Goal: Check status: Check status

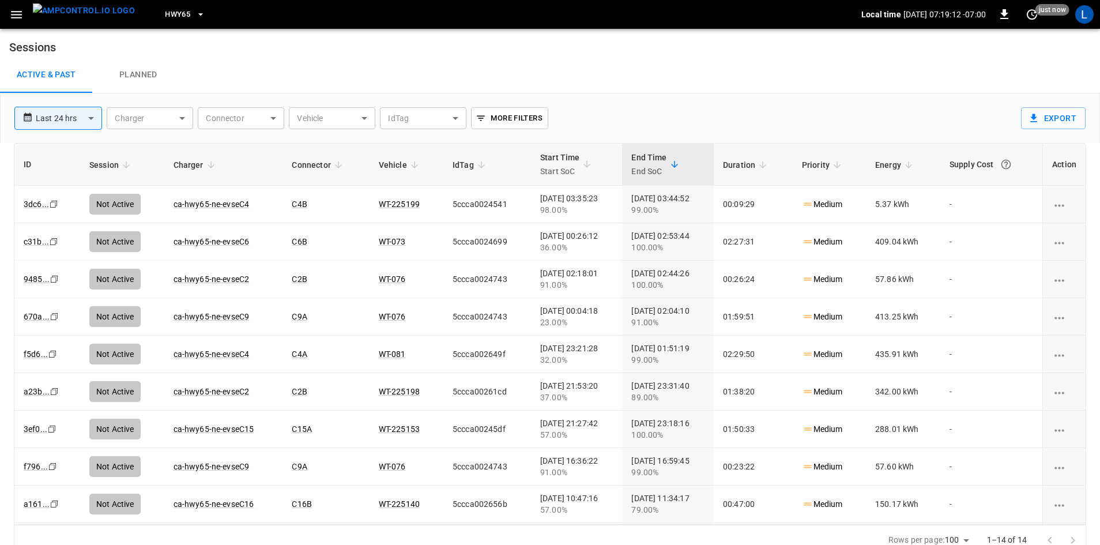
click at [165, 14] on span "HWY65" at bounding box center [177, 14] width 25 height 13
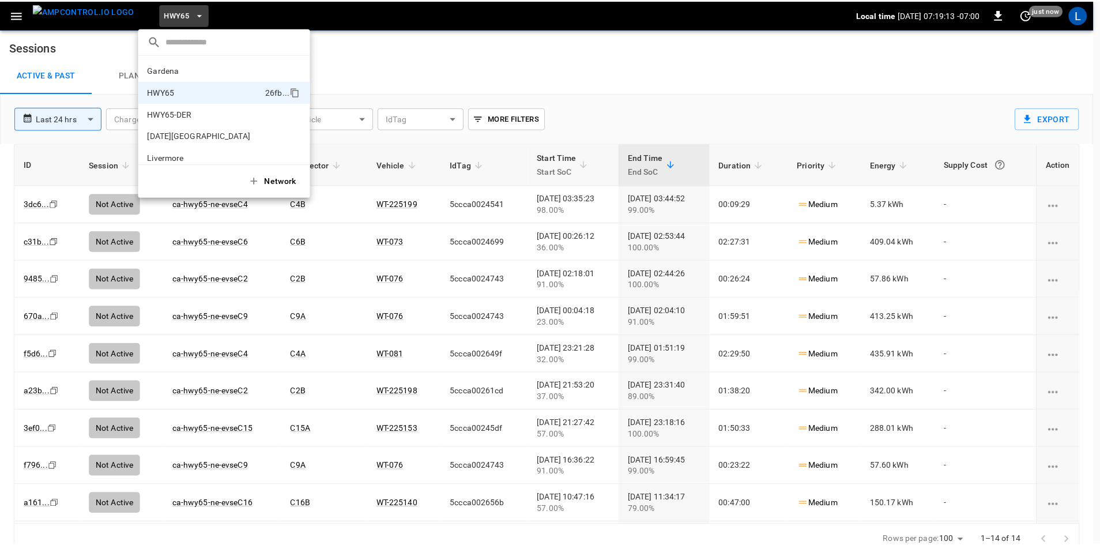
scroll to position [18, 0]
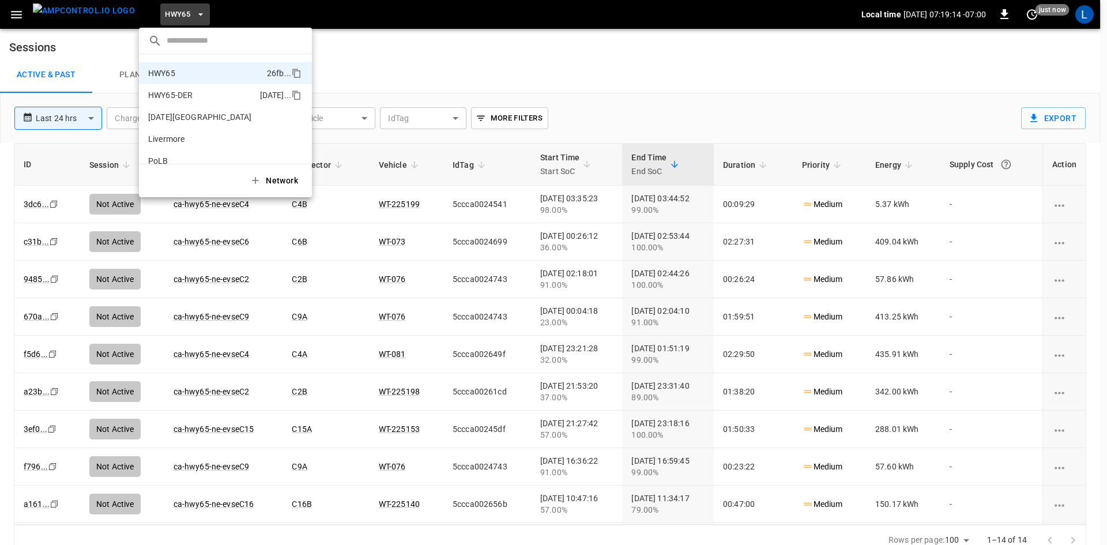
click at [175, 92] on p "HWY65-DER" at bounding box center [201, 95] width 107 height 12
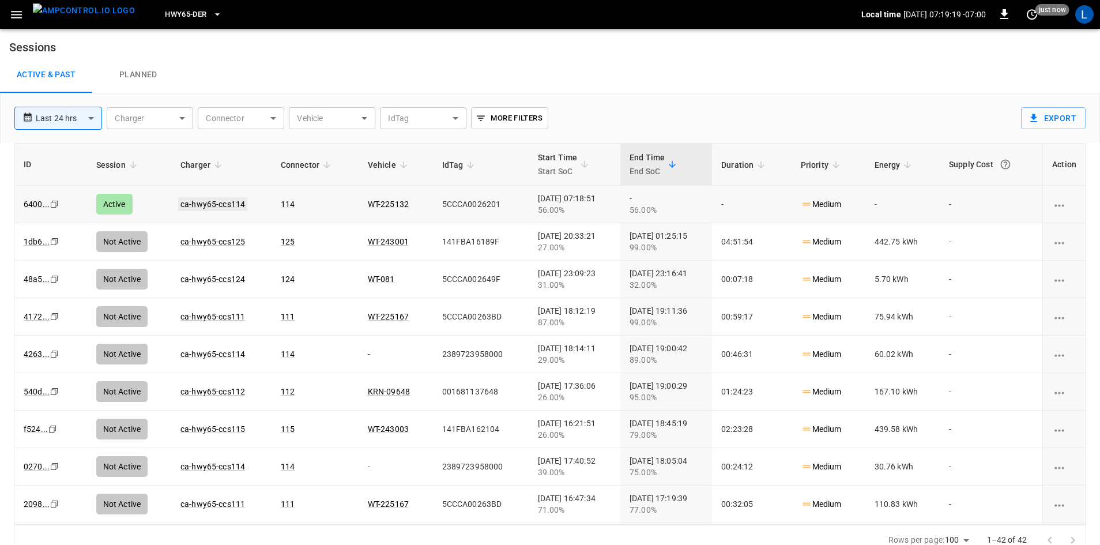
click at [209, 200] on link "ca-hwy65-ccs114" at bounding box center [212, 204] width 69 height 14
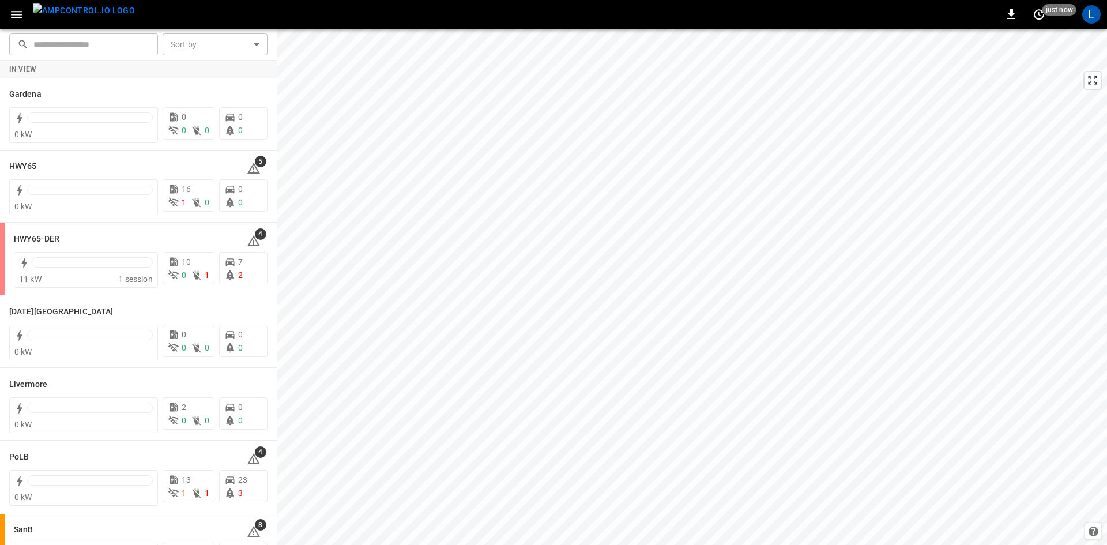
click at [16, 13] on icon "button" at bounding box center [16, 14] width 14 height 14
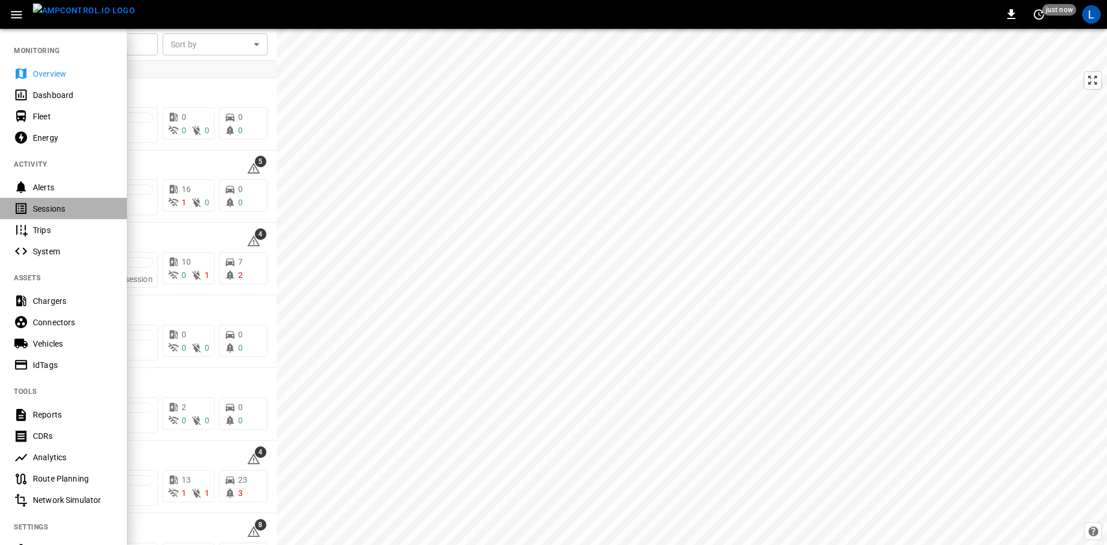
click at [65, 209] on div "Sessions" at bounding box center [73, 209] width 80 height 12
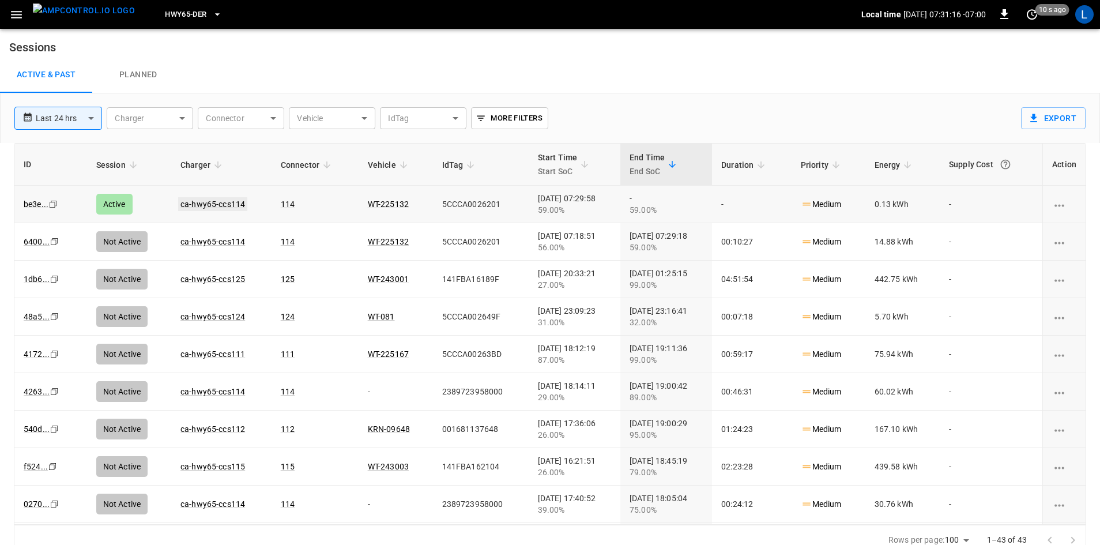
click at [215, 202] on link "ca-hwy65-ccs114" at bounding box center [212, 204] width 69 height 14
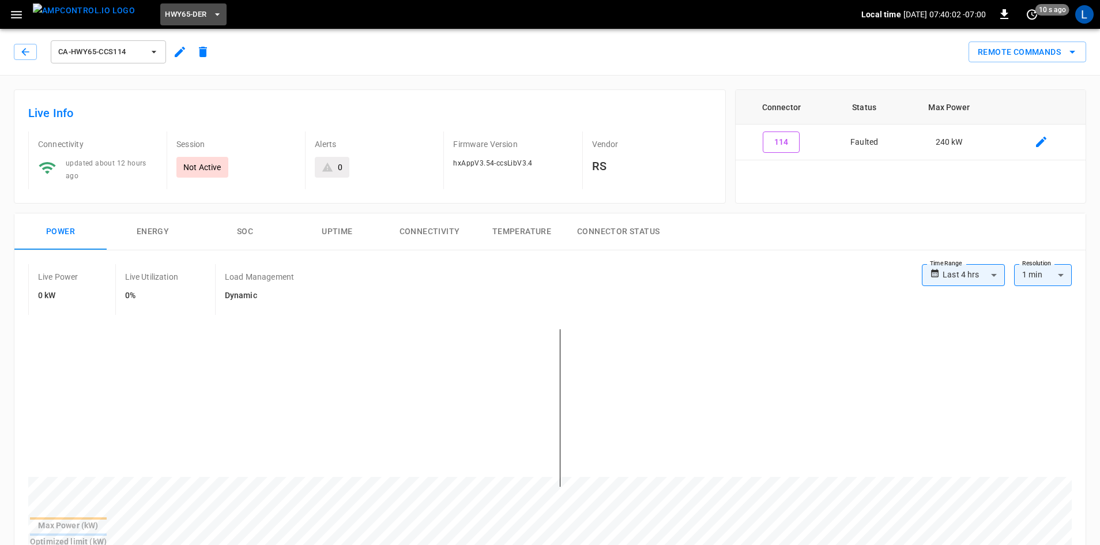
click at [178, 13] on span "HWY65-DER" at bounding box center [186, 14] width 42 height 13
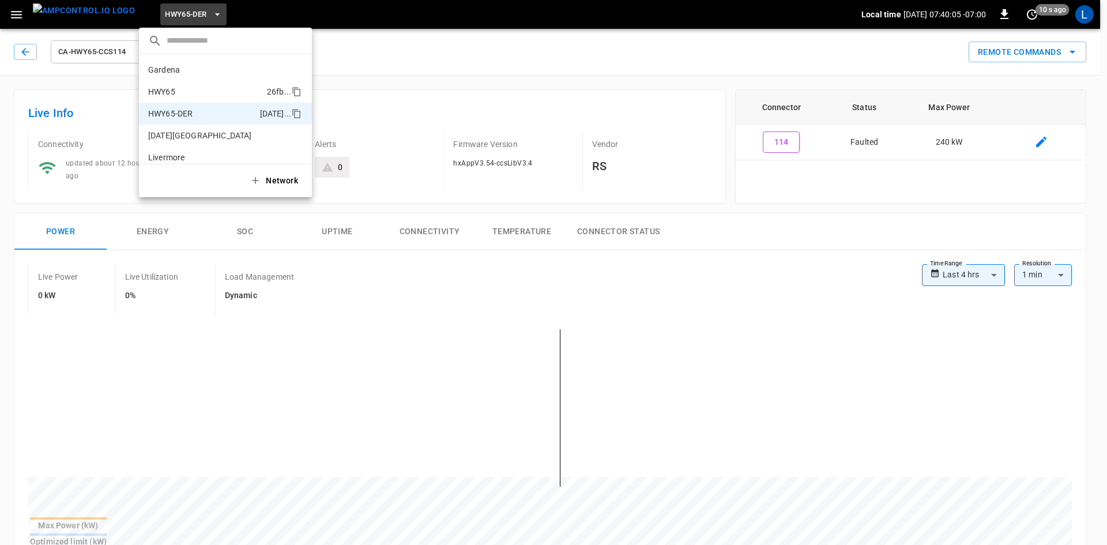
click at [206, 85] on li "HWY65 26fb ..." at bounding box center [225, 92] width 173 height 22
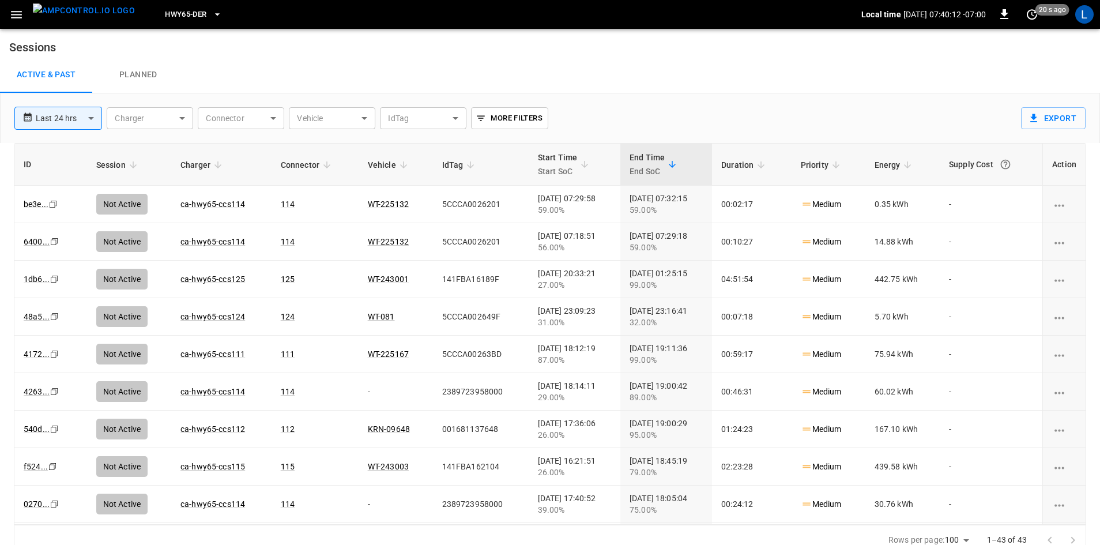
click at [187, 13] on button "HWY65-DER" at bounding box center [193, 14] width 66 height 22
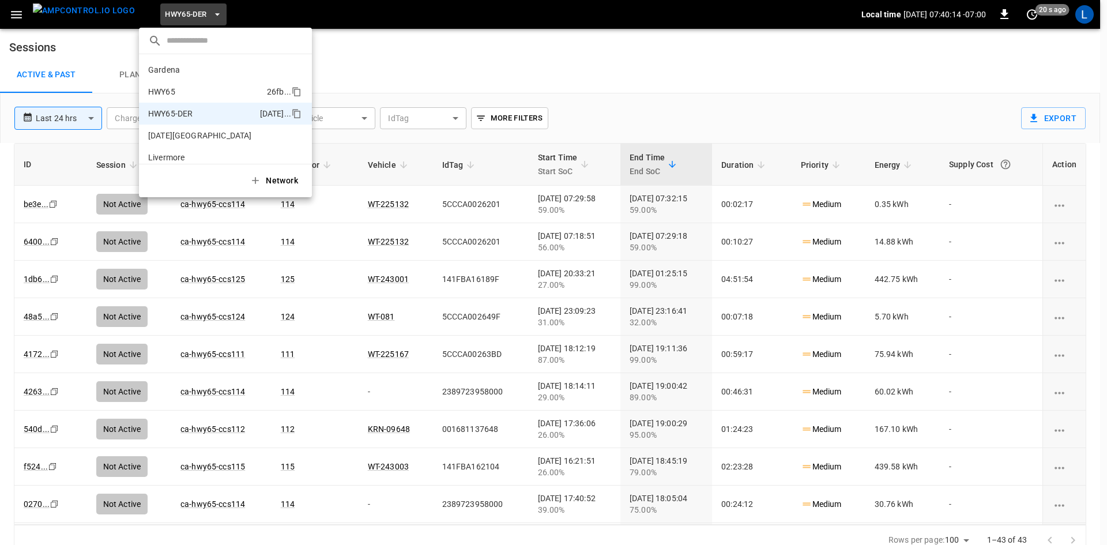
click at [206, 84] on li "HWY65 26fb ..." at bounding box center [225, 92] width 173 height 22
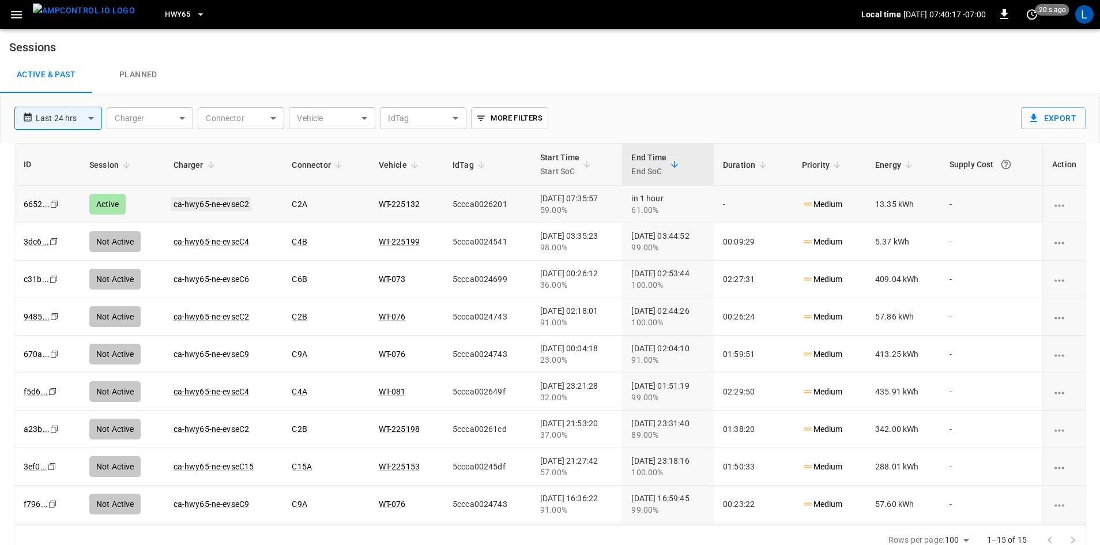
click at [236, 206] on link "ca-hwy65-ne-evseC2" at bounding box center [211, 204] width 81 height 14
click at [216, 204] on link "ca-hwy65-ne-evseC2" at bounding box center [211, 204] width 81 height 14
click at [170, 12] on span "HWY65" at bounding box center [177, 14] width 25 height 13
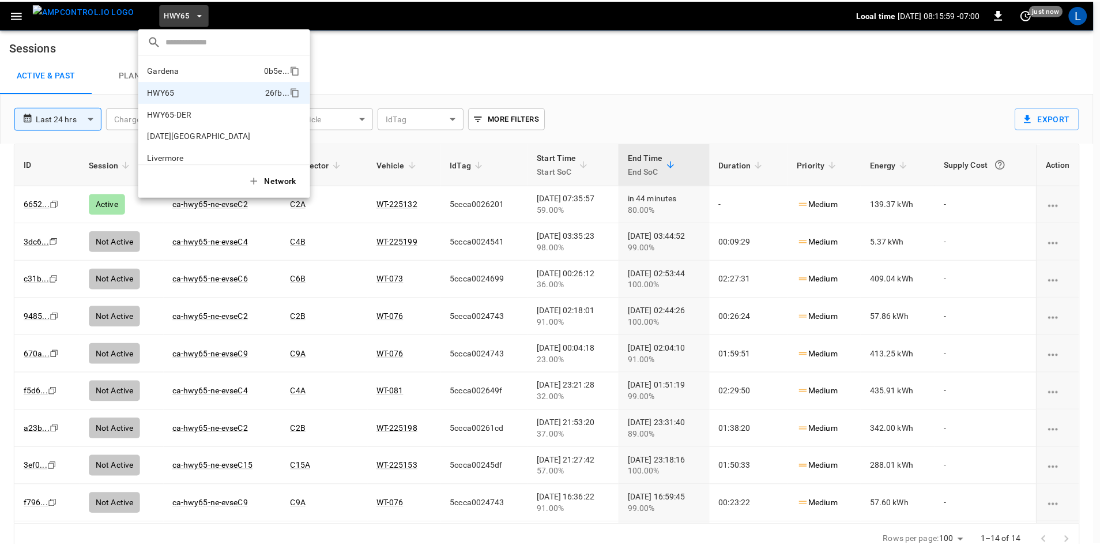
scroll to position [18, 0]
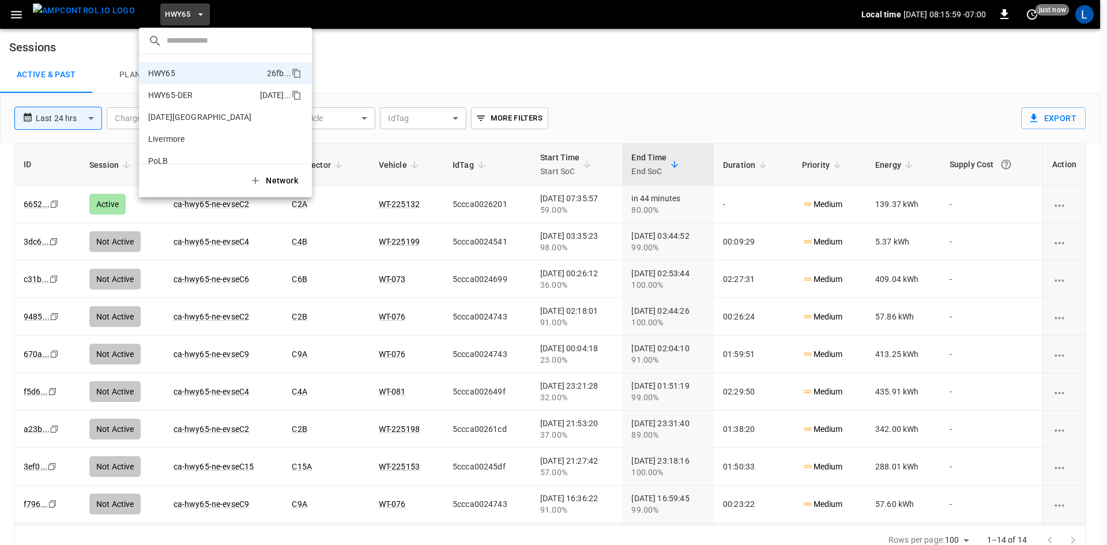
click at [176, 96] on p "HWY65-DER" at bounding box center [201, 95] width 107 height 12
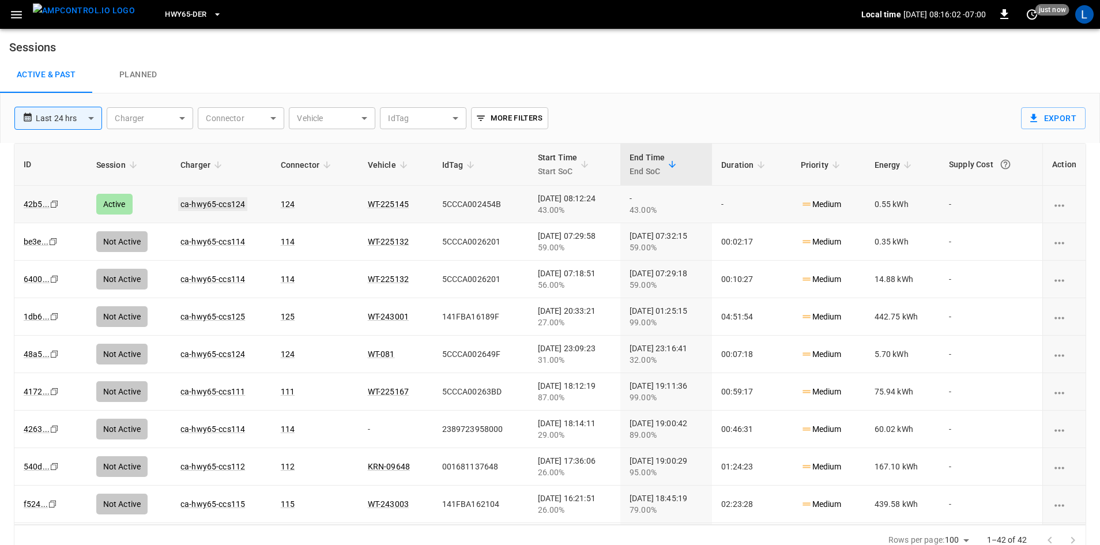
click at [202, 207] on link "ca-hwy65-ccs124" at bounding box center [212, 204] width 69 height 14
click at [213, 204] on link "ca-hwy65-ccs112" at bounding box center [212, 204] width 69 height 14
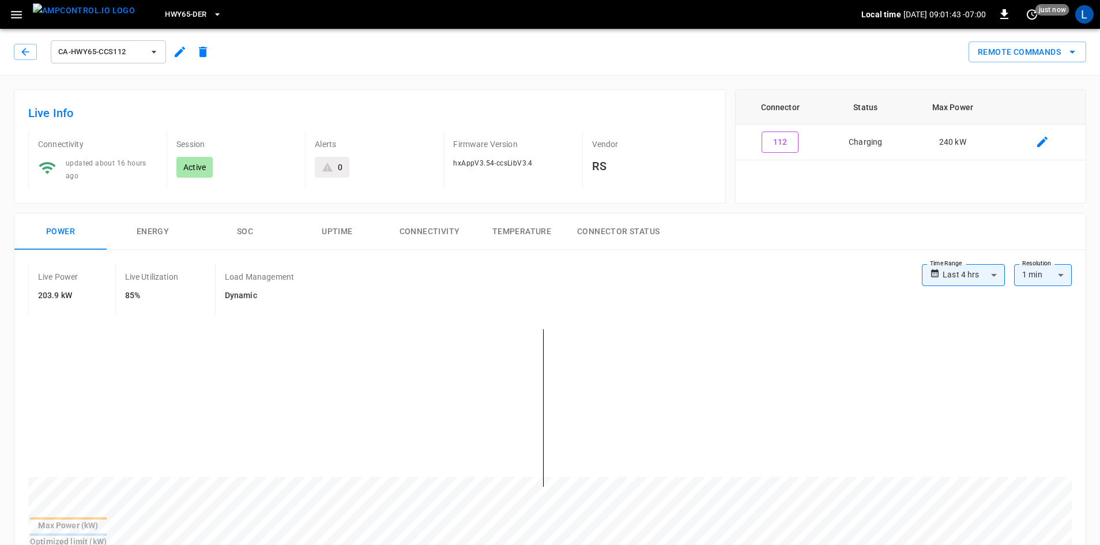
click at [166, 13] on span "HWY65-DER" at bounding box center [186, 14] width 42 height 13
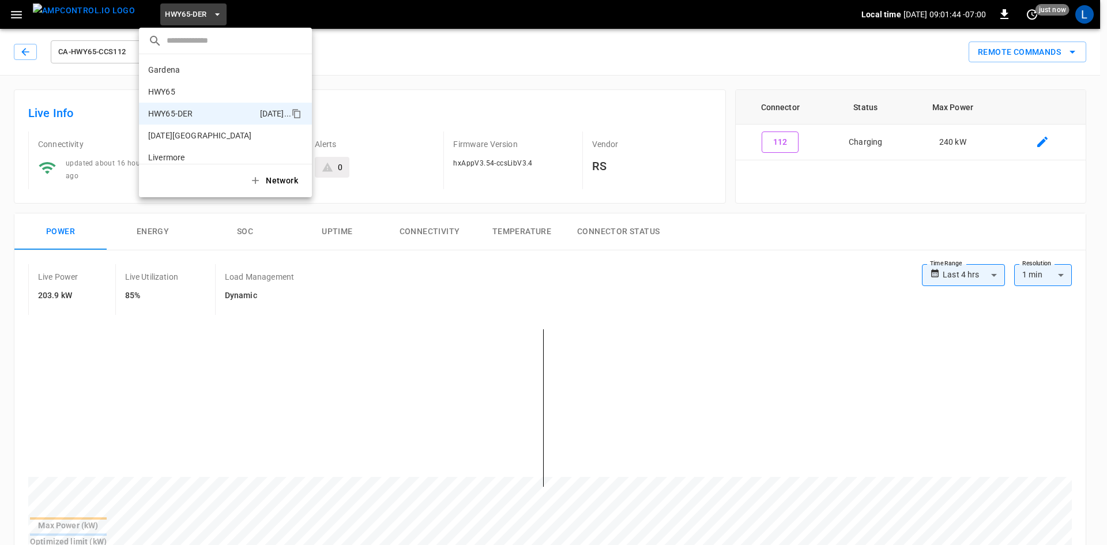
scroll to position [40, 0]
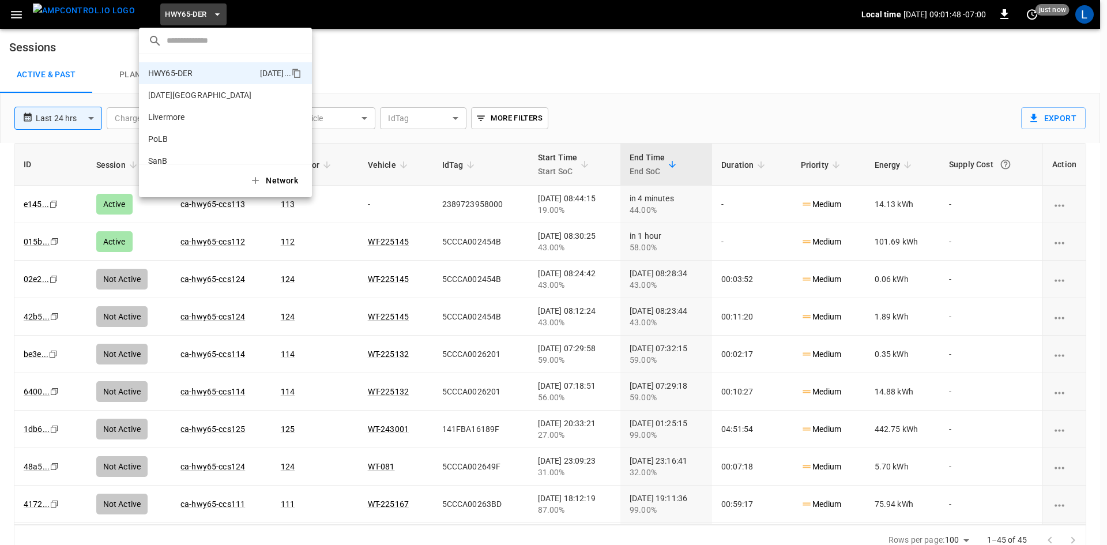
click at [437, 51] on div at bounding box center [553, 272] width 1107 height 545
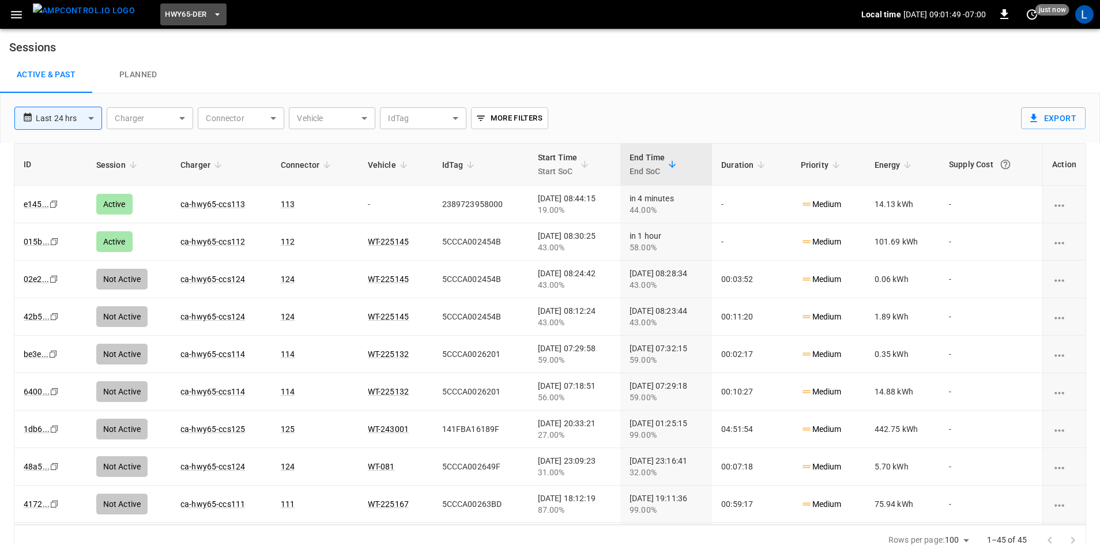
click at [168, 13] on span "HWY65-DER" at bounding box center [186, 14] width 42 height 13
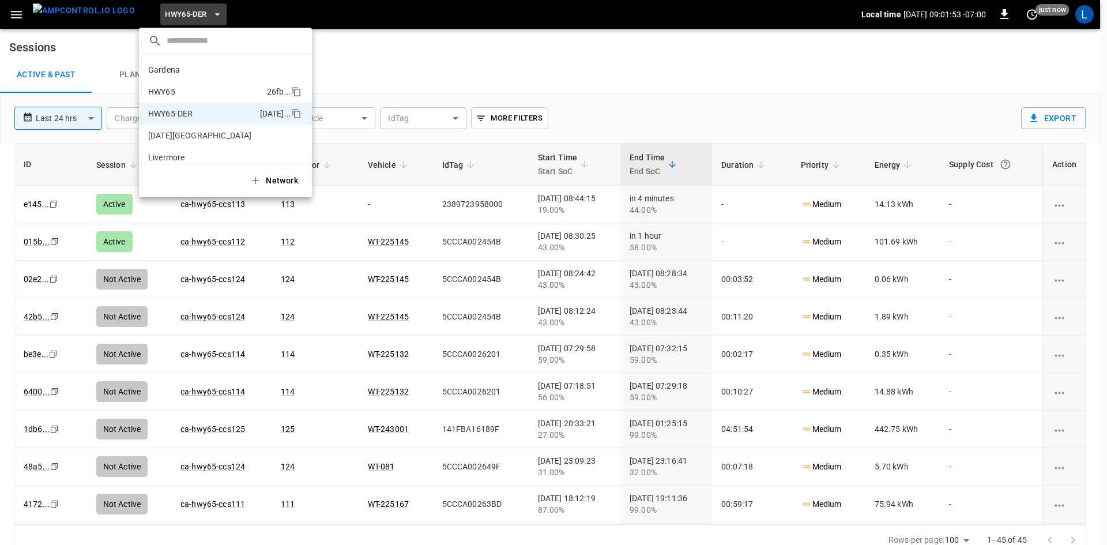
click at [214, 95] on p "HWY65" at bounding box center [205, 92] width 114 height 12
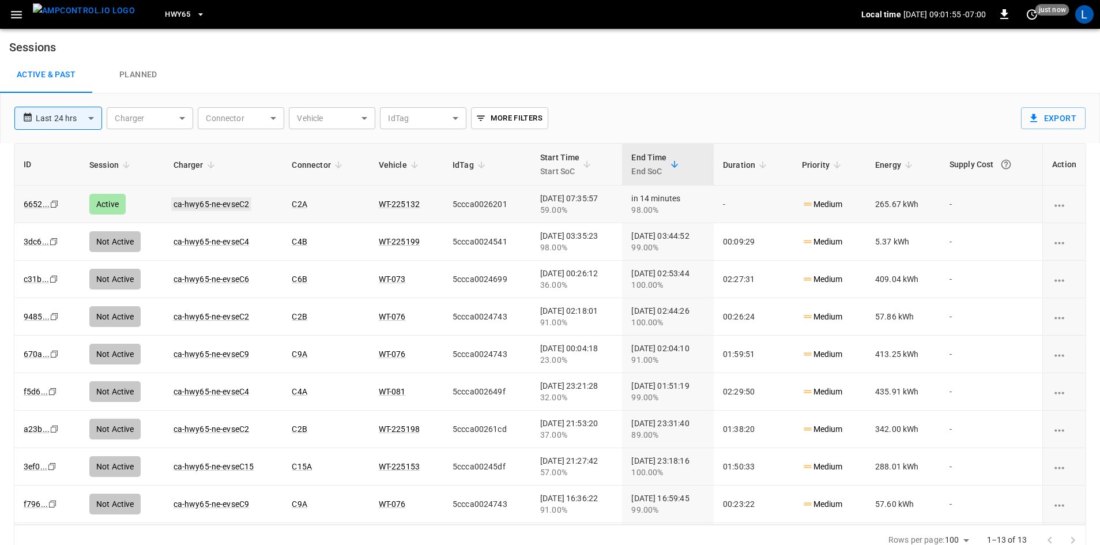
click at [223, 200] on link "ca-hwy65-ne-evseC2" at bounding box center [211, 204] width 81 height 14
